Goal: Task Accomplishment & Management: Complete application form

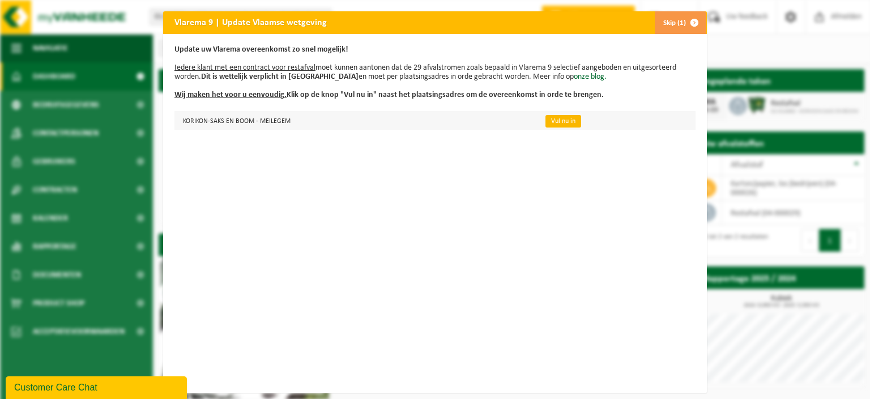
click at [548, 121] on link "Vul nu in" at bounding box center [563, 121] width 36 height 12
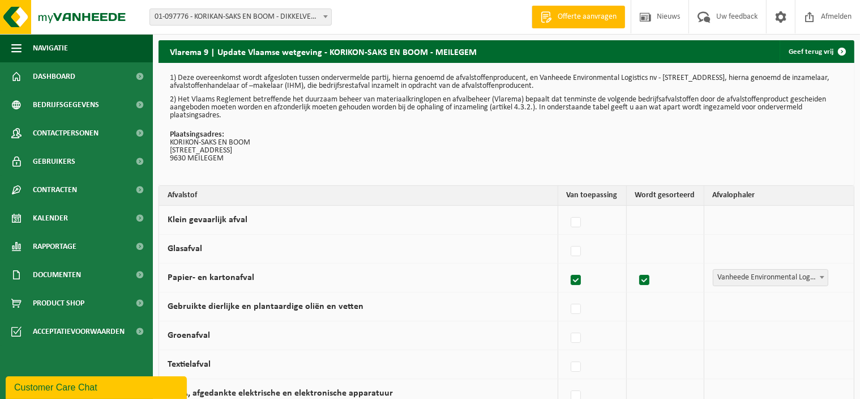
click at [647, 221] on td at bounding box center [666, 220] width 78 height 29
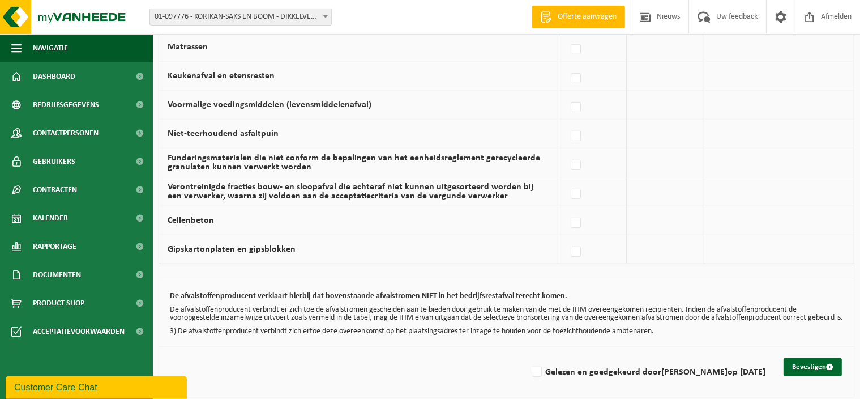
scroll to position [793, 0]
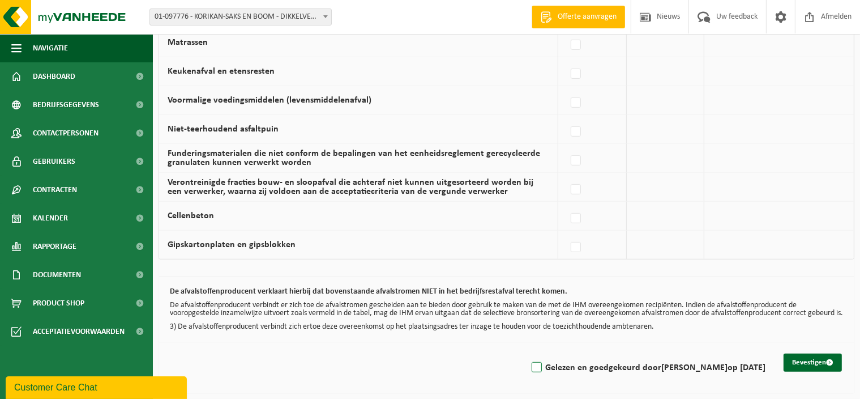
click at [530, 359] on label "Gelezen en goedgekeurd door SABINE VANTHOMME op 08/09/25" at bounding box center [648, 367] width 236 height 17
click at [527, 353] on input "Gelezen en goedgekeurd door SABINE VANTHOMME op 08/09/25" at bounding box center [527, 353] width 1 height 1
checkbox input "true"
click at [806, 353] on button "Bevestigen" at bounding box center [813, 362] width 58 height 18
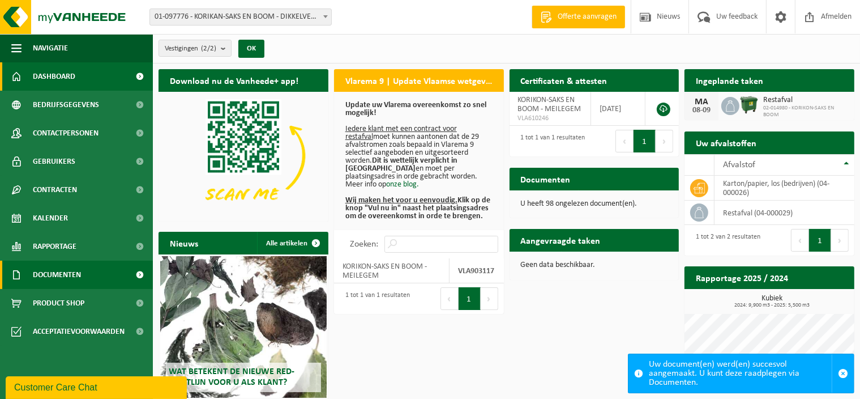
click at [67, 274] on span "Documenten" at bounding box center [57, 275] width 48 height 28
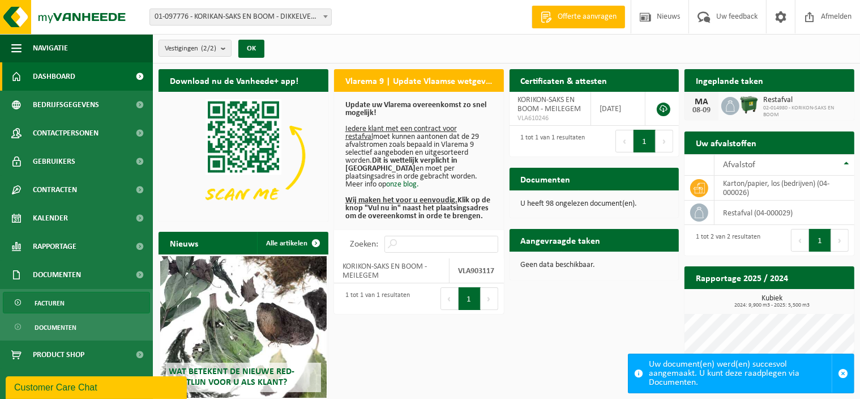
click at [63, 305] on span "Facturen" at bounding box center [50, 303] width 30 height 22
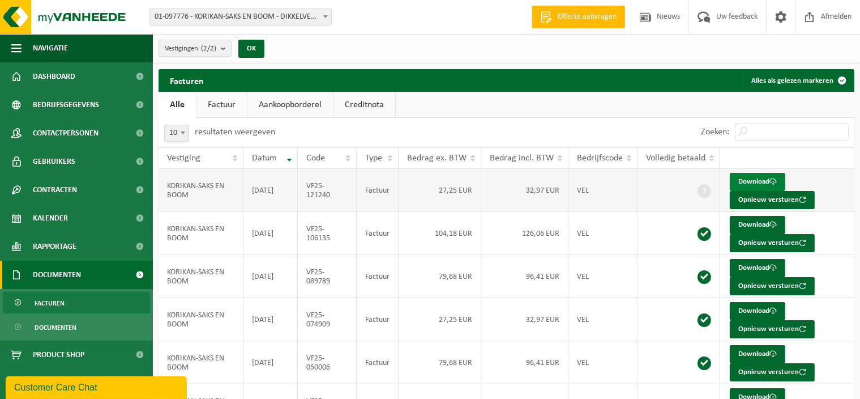
click at [749, 182] on link "Download" at bounding box center [758, 182] width 56 height 18
